Goal: Task Accomplishment & Management: Use online tool/utility

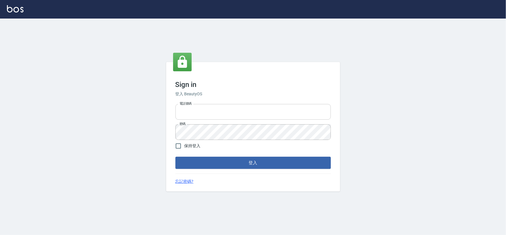
type input "0975575780"
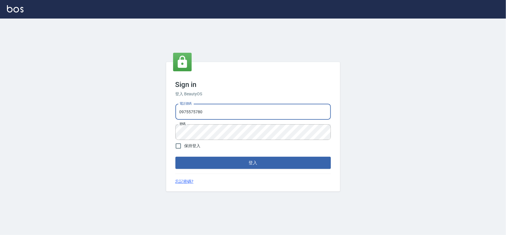
click at [223, 115] on input "0975575780" at bounding box center [254, 112] width 156 height 16
click at [256, 162] on button "登入" at bounding box center [254, 163] width 156 height 12
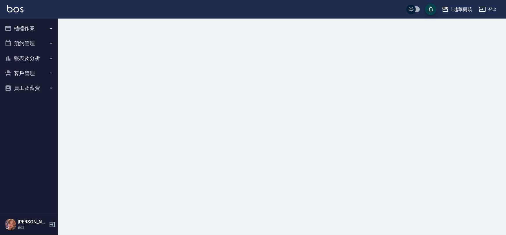
click at [39, 30] on button "櫃檯作業" at bounding box center [28, 28] width 53 height 15
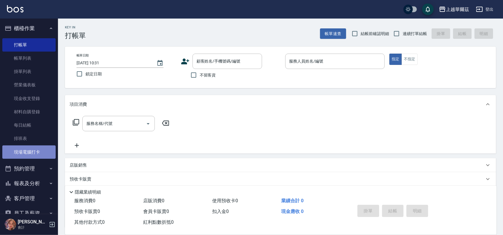
click at [30, 151] on link "現場電腦打卡" at bounding box center [28, 152] width 53 height 13
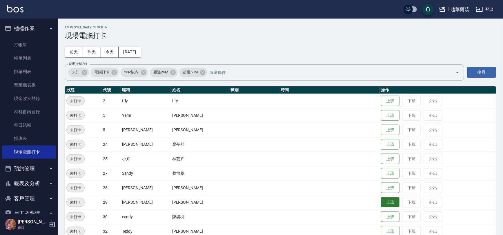
click at [384, 205] on button "上班" at bounding box center [390, 203] width 19 height 10
click at [381, 99] on button "上班" at bounding box center [390, 101] width 19 height 10
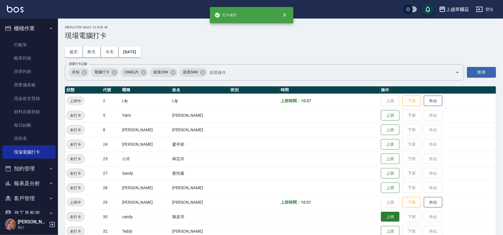
click at [381, 220] on button "上班" at bounding box center [390, 217] width 19 height 10
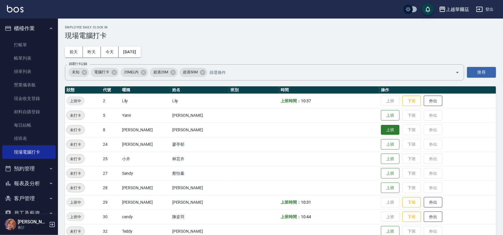
click at [381, 133] on button "上班" at bounding box center [390, 130] width 19 height 10
click at [383, 115] on button "上班" at bounding box center [390, 116] width 19 height 10
